Goal: Navigation & Orientation: Find specific page/section

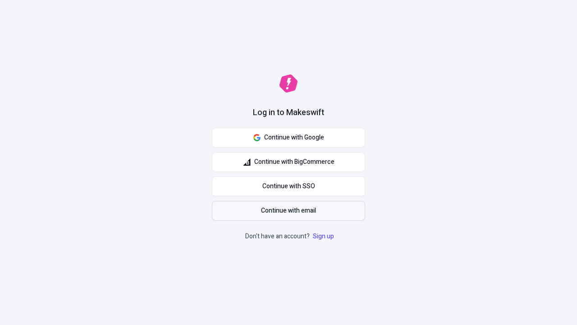
click at [289, 211] on span "Continue with email" at bounding box center [288, 211] width 55 height 10
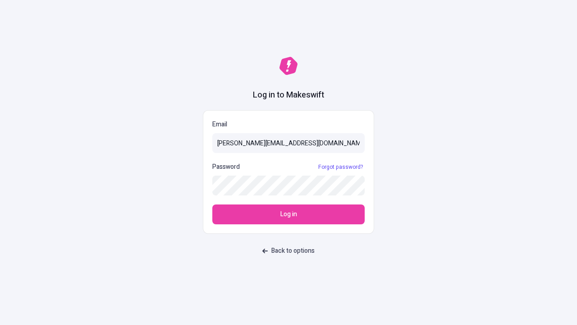
type input "sasha+test-ui@makeswift.com"
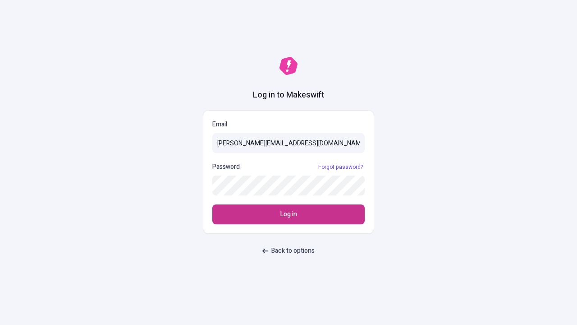
click at [289, 214] on span "Log in" at bounding box center [288, 214] width 17 height 10
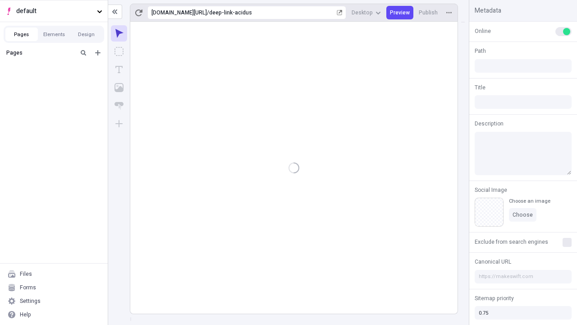
type input "/deep-link-acidus"
click at [54, 11] on span "default" at bounding box center [54, 11] width 77 height 10
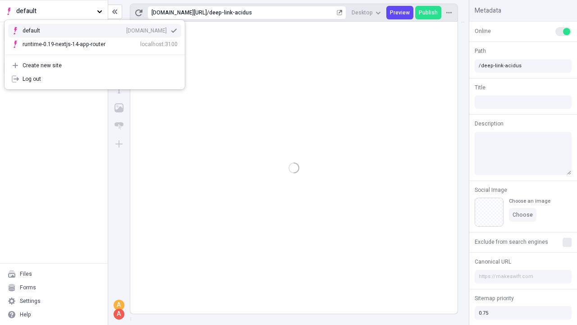
click at [126, 29] on div "[DOMAIN_NAME]" at bounding box center [146, 30] width 41 height 7
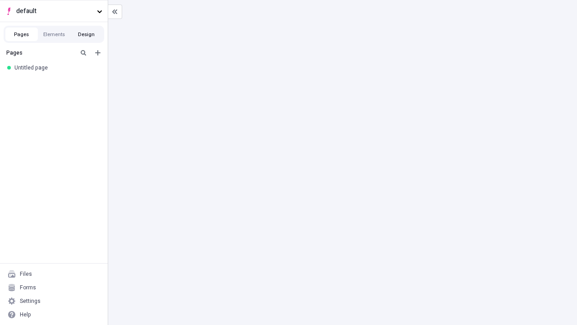
click at [86, 34] on button "Design" at bounding box center [86, 35] width 32 height 14
